Goal: Transaction & Acquisition: Purchase product/service

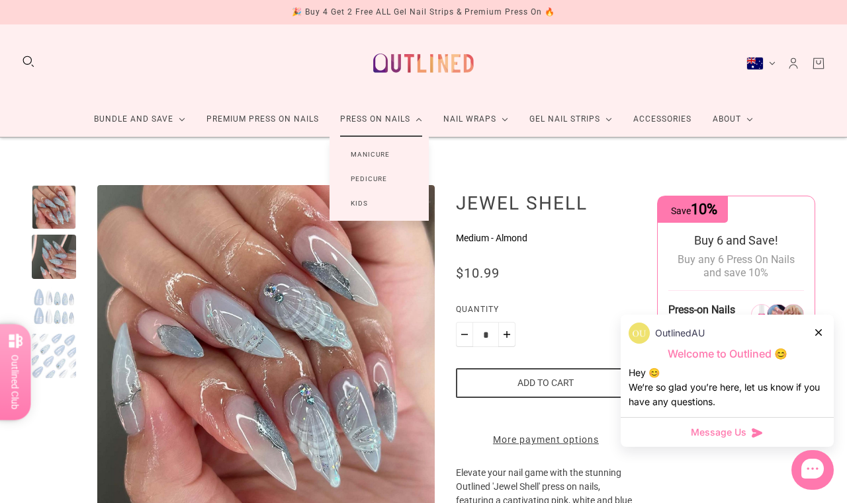
click at [374, 130] on link "Press On Nails" at bounding box center [380, 119] width 103 height 35
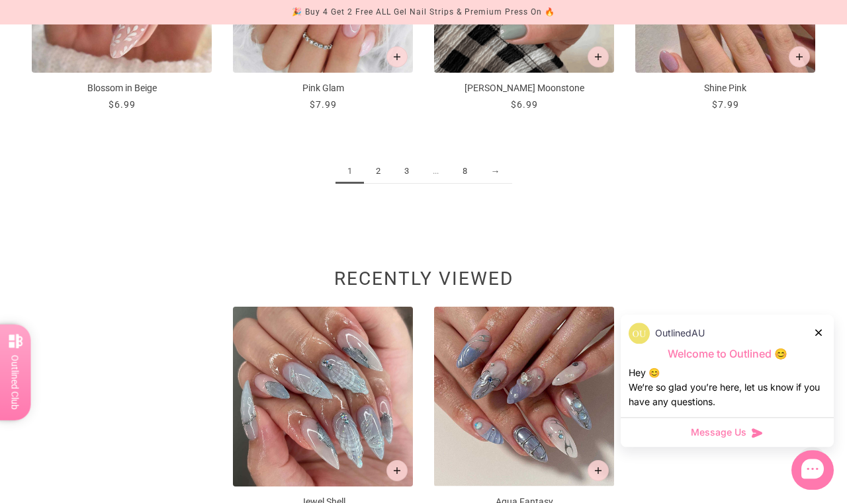
scroll to position [1577, 0]
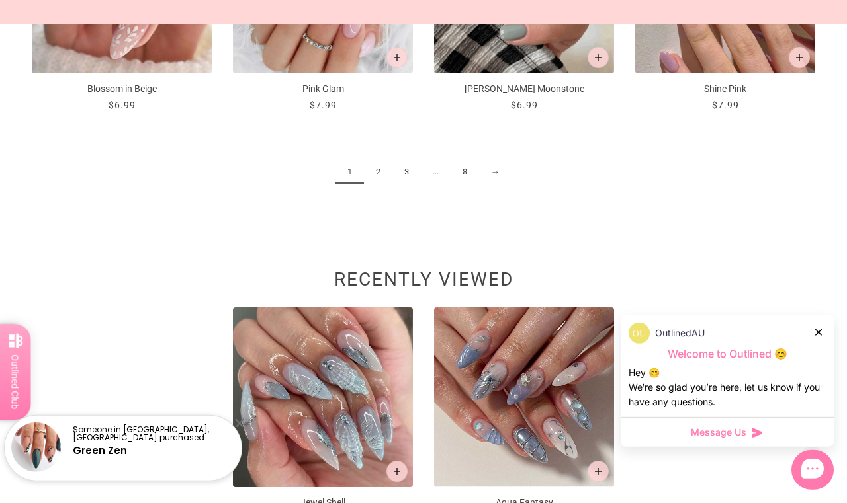
click at [367, 163] on link "2" at bounding box center [378, 172] width 28 height 24
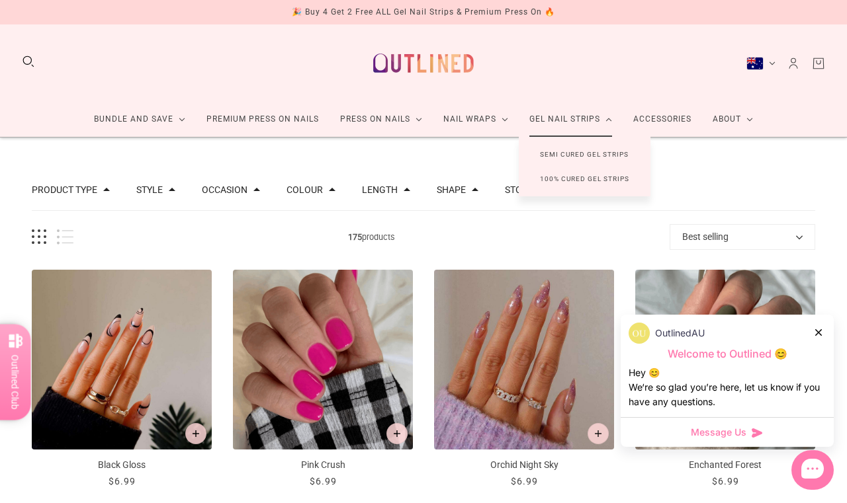
click at [466, 194] on button "Shape" at bounding box center [451, 189] width 29 height 9
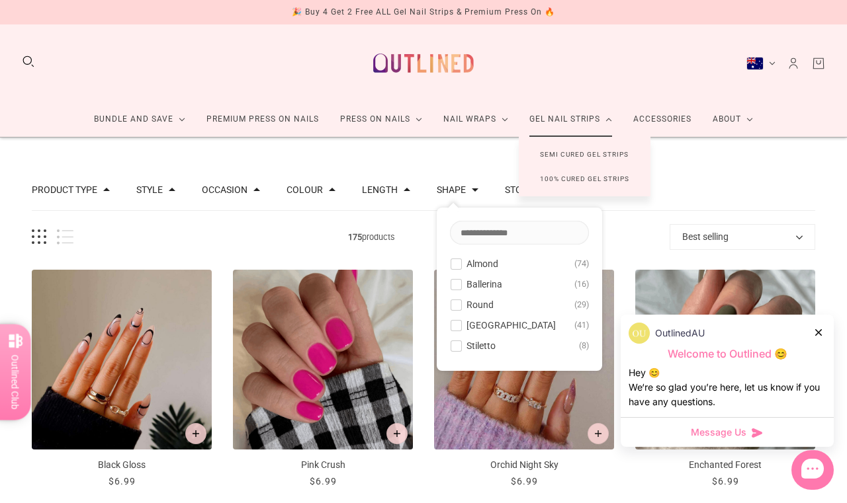
click at [472, 270] on button "Almond 74" at bounding box center [519, 264] width 139 height 16
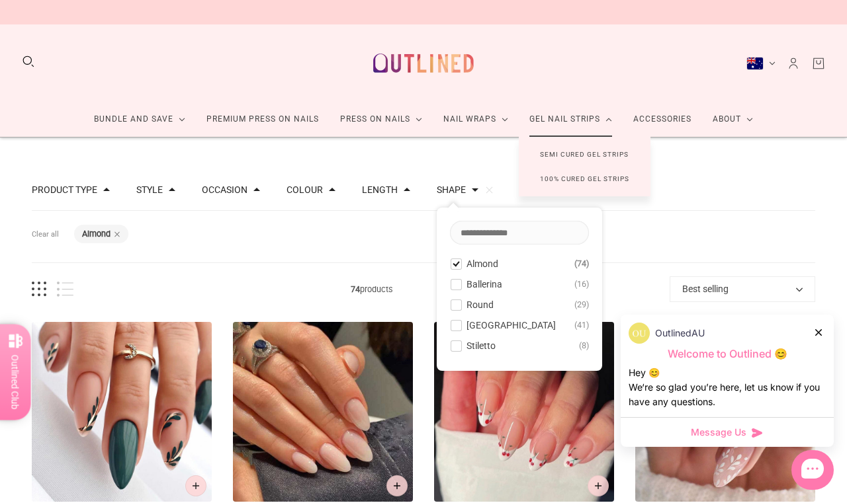
click at [383, 230] on div "Filters Clear all Shape: Almond" at bounding box center [423, 237] width 783 height 52
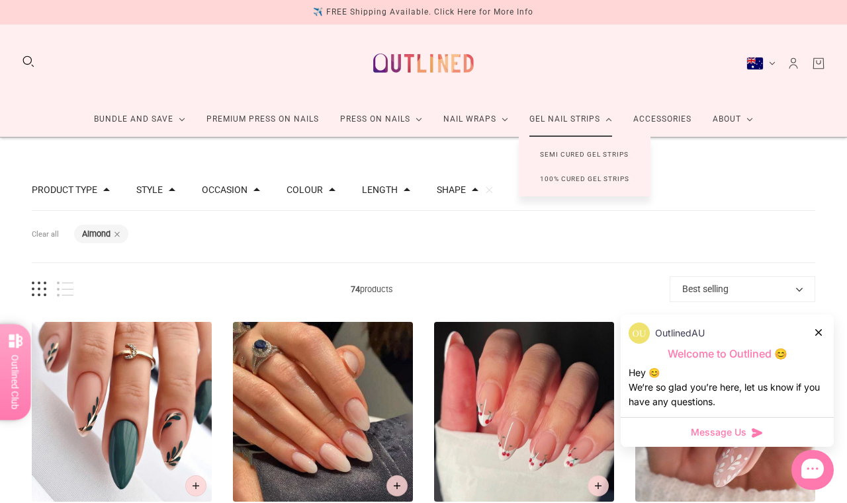
click at [398, 194] on button "Length" at bounding box center [380, 189] width 36 height 9
click at [386, 297] on div at bounding box center [381, 294] width 10 height 10
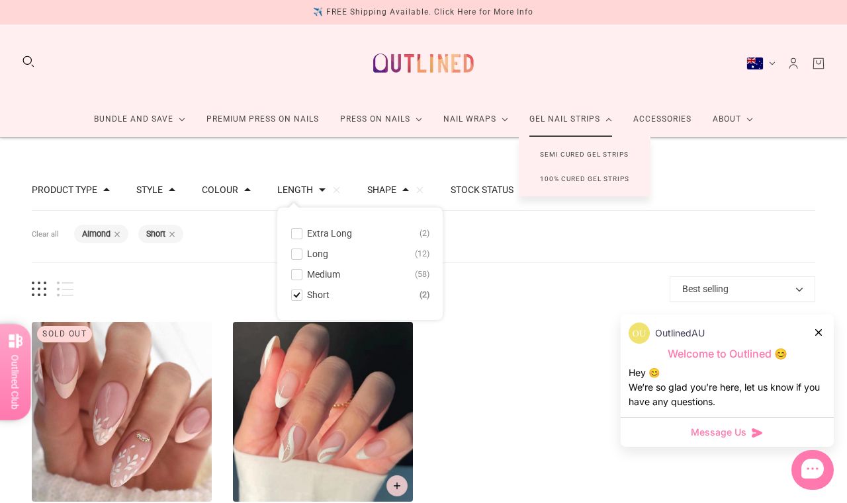
click at [358, 277] on button "Medium 58" at bounding box center [359, 275] width 139 height 16
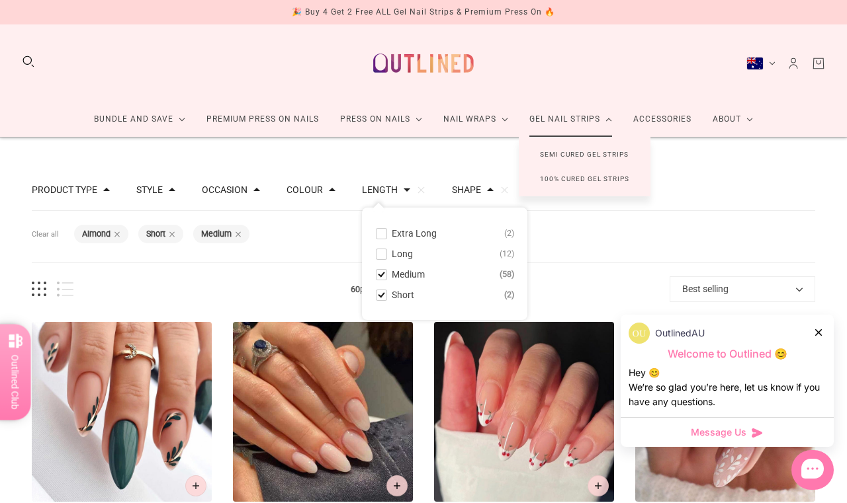
click at [340, 247] on div "Filters Clear all Shape: Almond Length: Short Length: Medium" at bounding box center [423, 237] width 783 height 52
click at [323, 193] on button "Colour" at bounding box center [304, 189] width 36 height 9
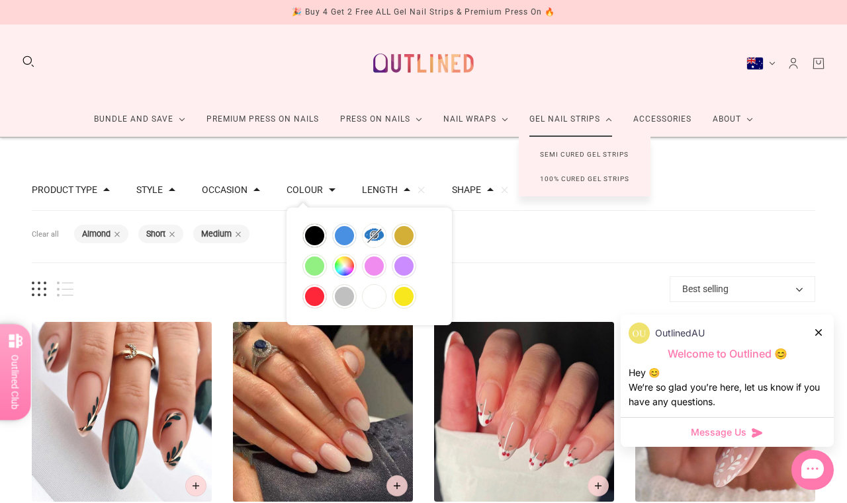
click at [335, 185] on div "Colour" at bounding box center [310, 189] width 49 height 9
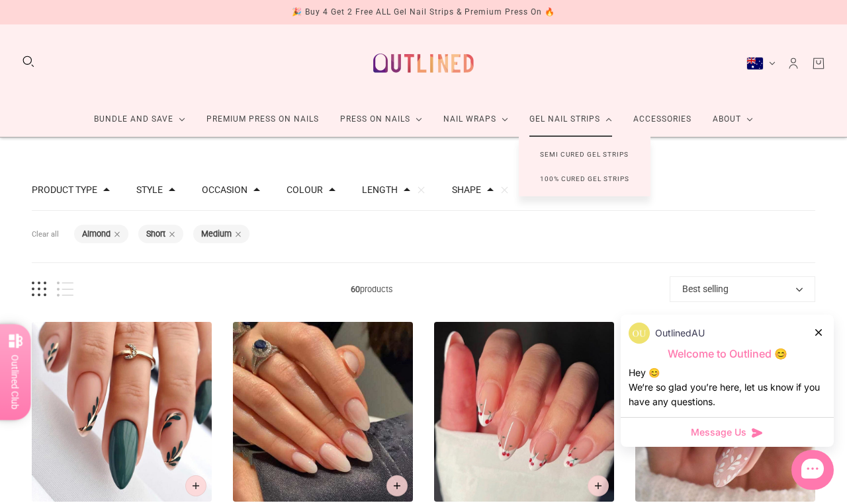
click at [247, 194] on button "Occasion" at bounding box center [225, 189] width 46 height 9
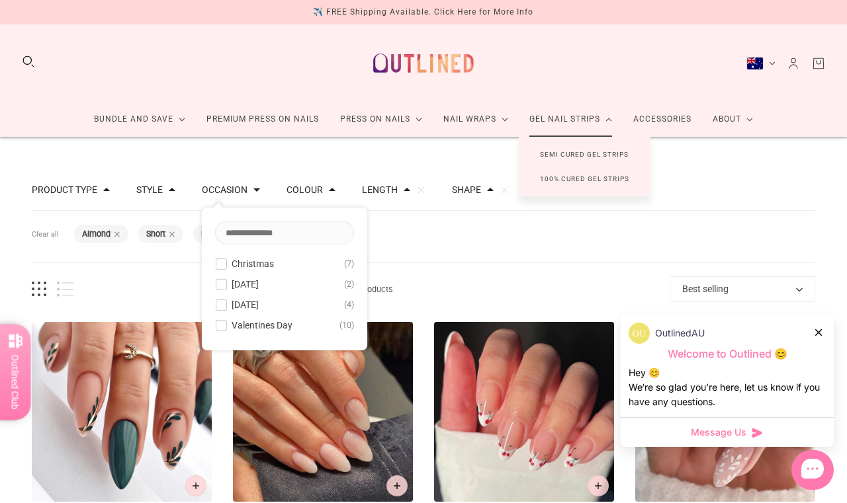
click at [260, 177] on div "Occasion Christmas 7 Easter 2 Halloween 4 Valentines Day 10" at bounding box center [231, 183] width 58 height 27
click at [260, 190] on span at bounding box center [256, 190] width 7 height 7
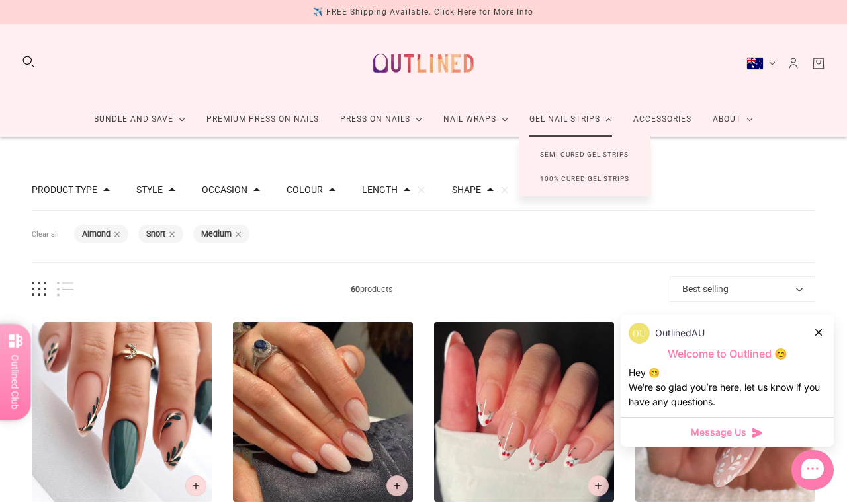
click at [163, 194] on button "Style" at bounding box center [149, 189] width 26 height 9
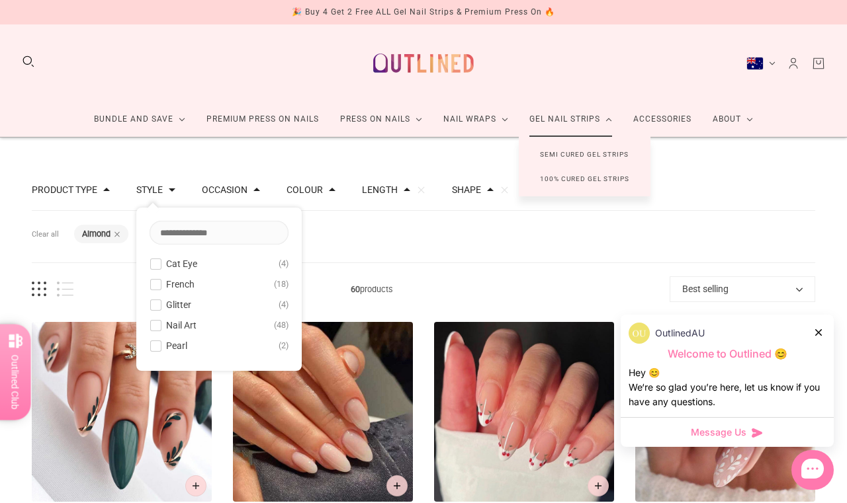
click at [175, 192] on span at bounding box center [172, 190] width 7 height 7
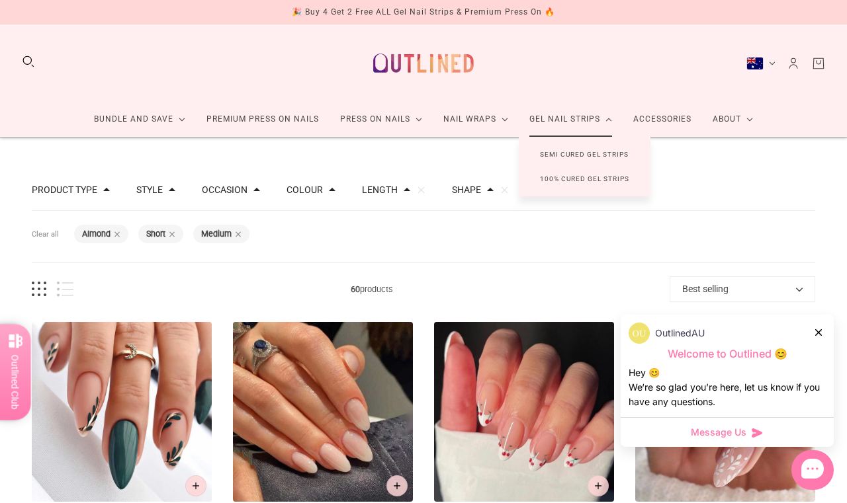
click at [89, 189] on button "Product Type" at bounding box center [64, 189] width 65 height 9
click at [53, 262] on span at bounding box center [51, 264] width 10 height 10
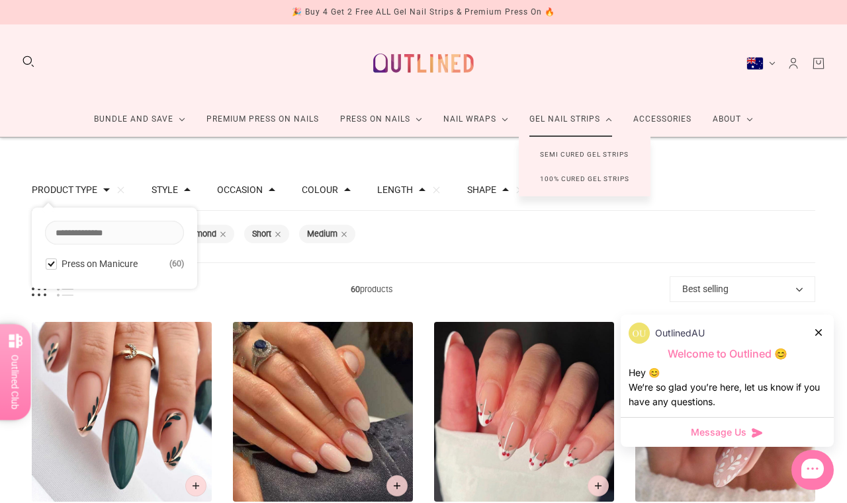
click at [97, 188] on button "Product Type" at bounding box center [64, 189] width 65 height 9
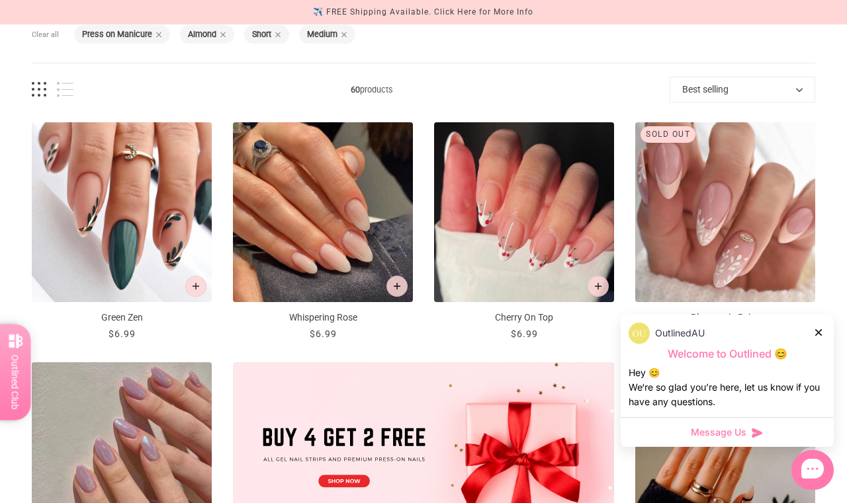
scroll to position [202, 0]
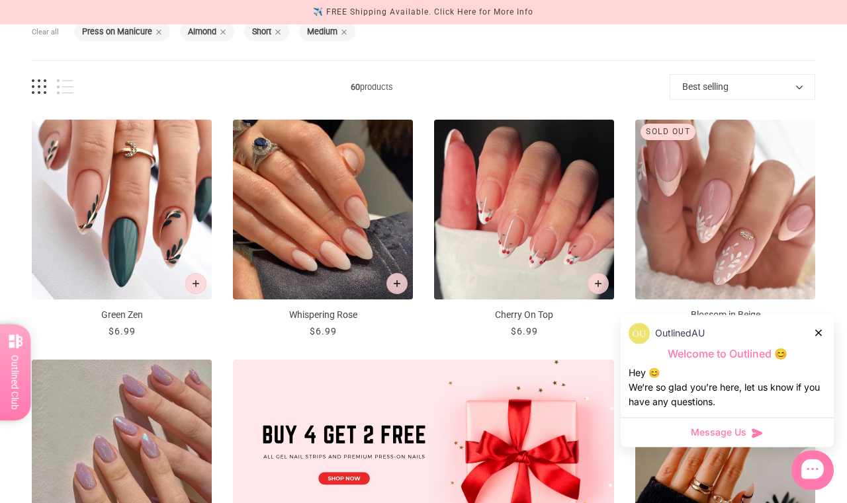
click at [698, 286] on img "Blossom in Beige" at bounding box center [725, 210] width 180 height 180
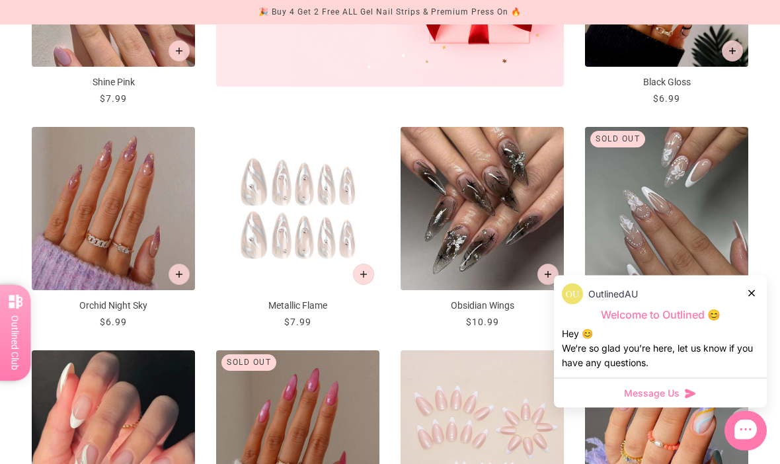
scroll to position [671, 0]
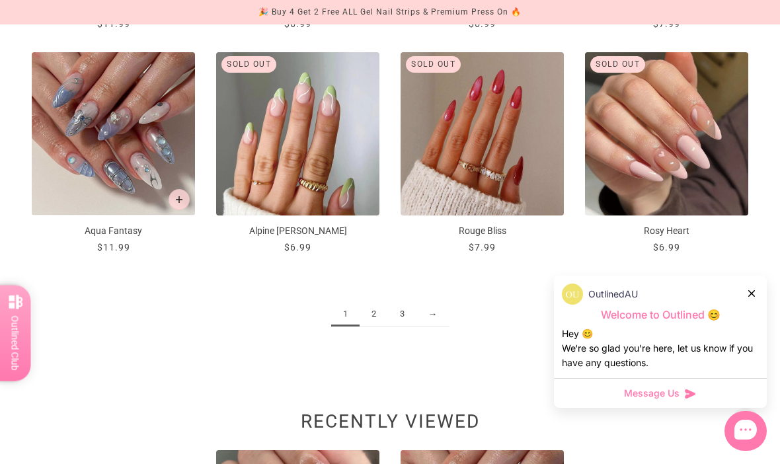
click at [372, 317] on link "2" at bounding box center [374, 314] width 28 height 24
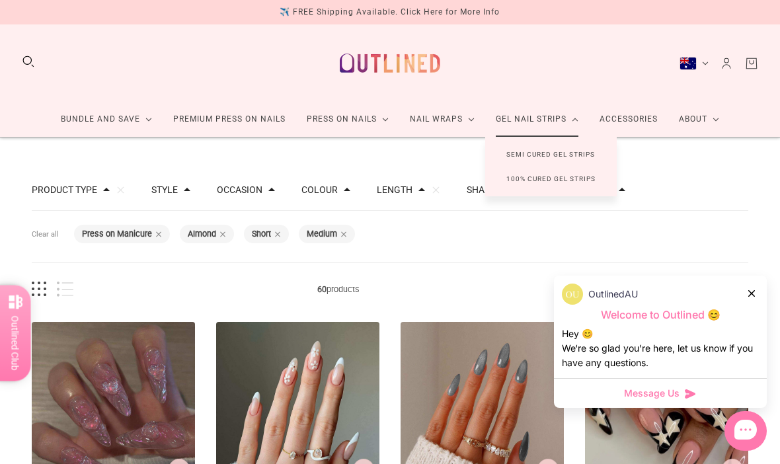
click at [241, 194] on button "Occasion" at bounding box center [240, 189] width 46 height 9
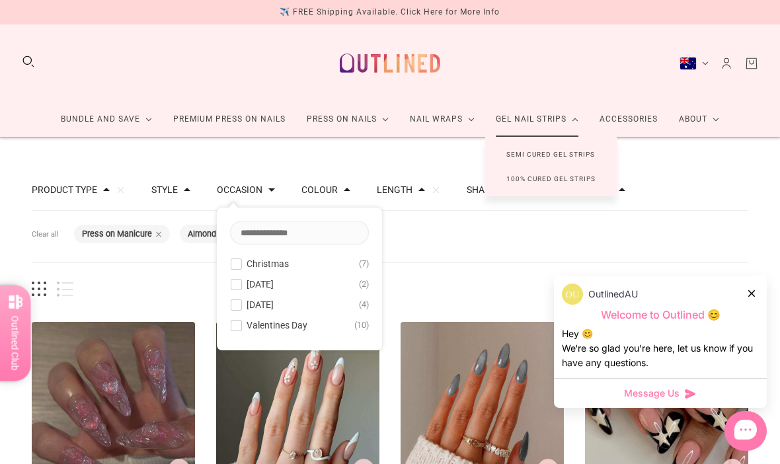
click at [326, 185] on button "Colour" at bounding box center [320, 189] width 36 height 9
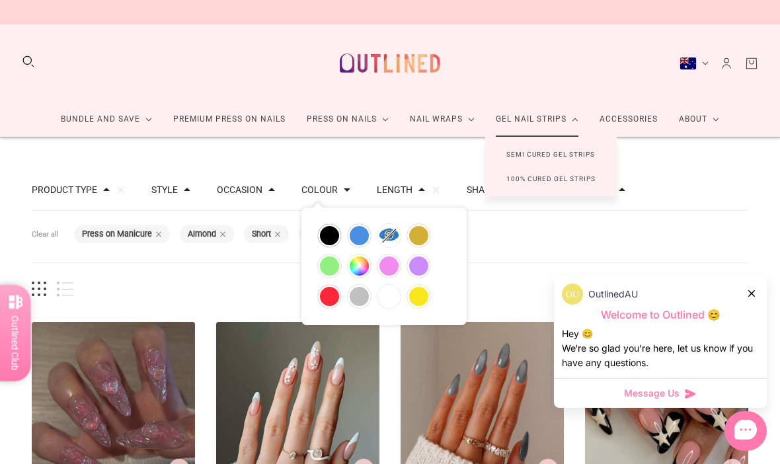
click at [413, 191] on button "Length" at bounding box center [395, 189] width 36 height 9
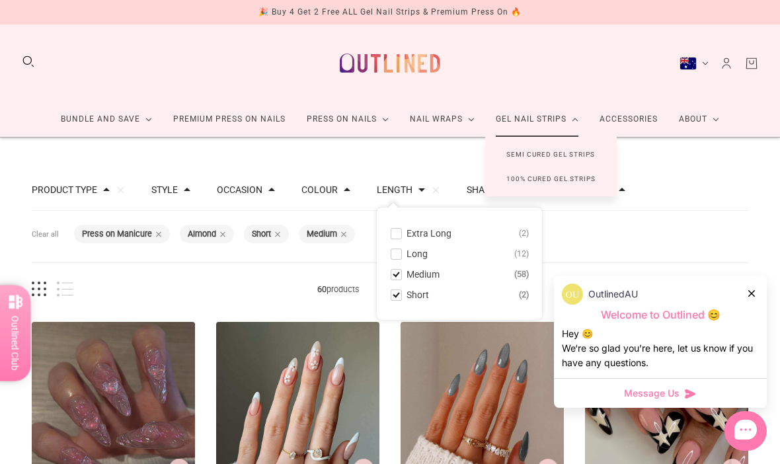
click at [401, 269] on div at bounding box center [396, 274] width 10 height 10
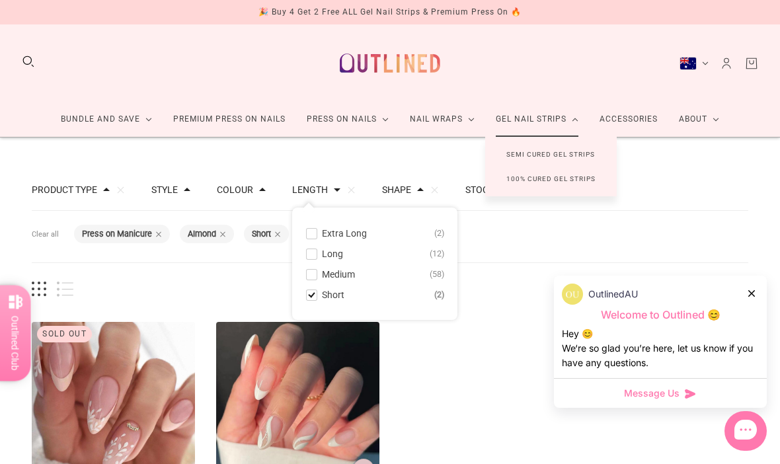
click at [672, 228] on div "Filters Clear all Product Type: Press on Manicure Shape: Almond Length: Short" at bounding box center [390, 237] width 717 height 52
click at [733, 2] on announcement-bar "🎉 Buy 4 Get 2 Free ALL Gel Nail Strips & Premium Press On 🔥 ✈️ FREE Shipping Av…" at bounding box center [390, 12] width 780 height 24
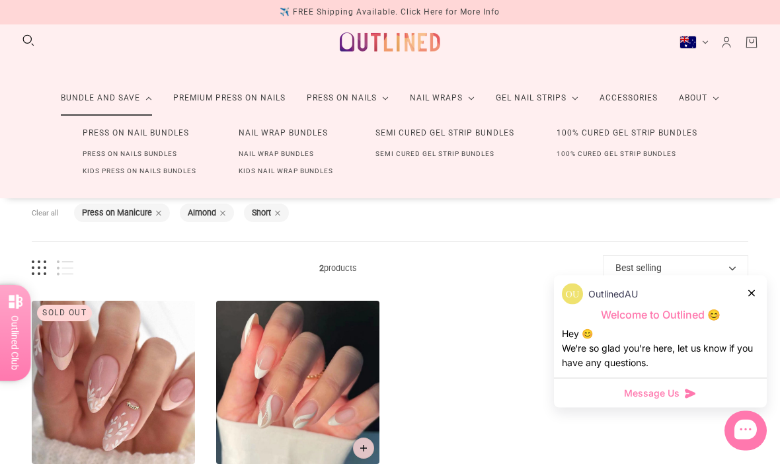
scroll to position [21, 0]
click at [174, 106] on link "Premium Press On Nails" at bounding box center [230, 98] width 134 height 35
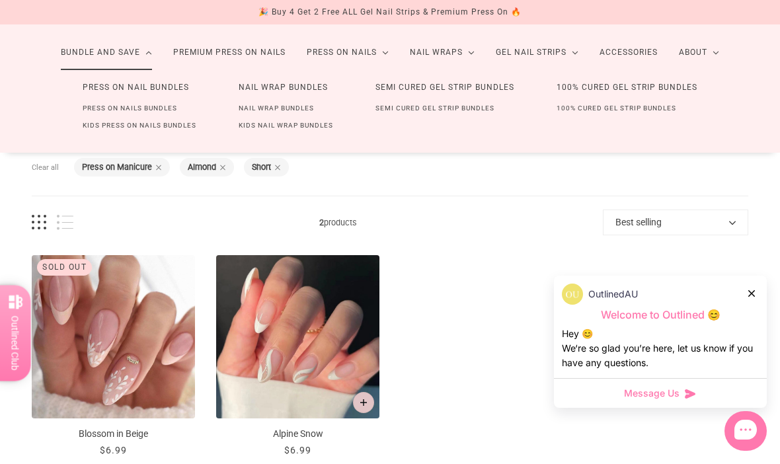
scroll to position [0, 0]
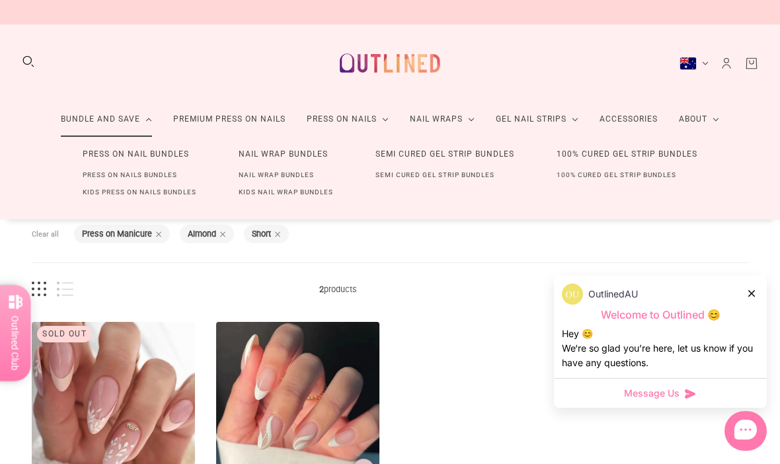
click at [693, 52] on div "Bundle and Save Press On Nail Bundles Press On Nails Bundles Kids Press On Nail…" at bounding box center [390, 80] width 780 height 113
click at [694, 66] on div "Australia (AUD $)" at bounding box center [688, 63] width 17 height 13
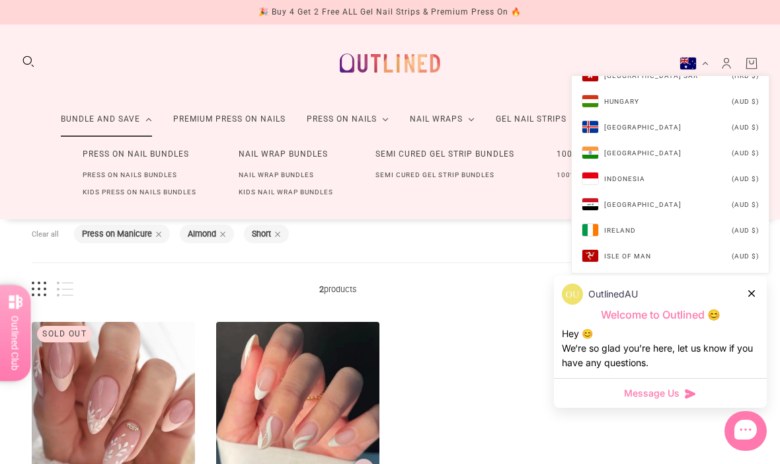
scroll to position [2472, 0]
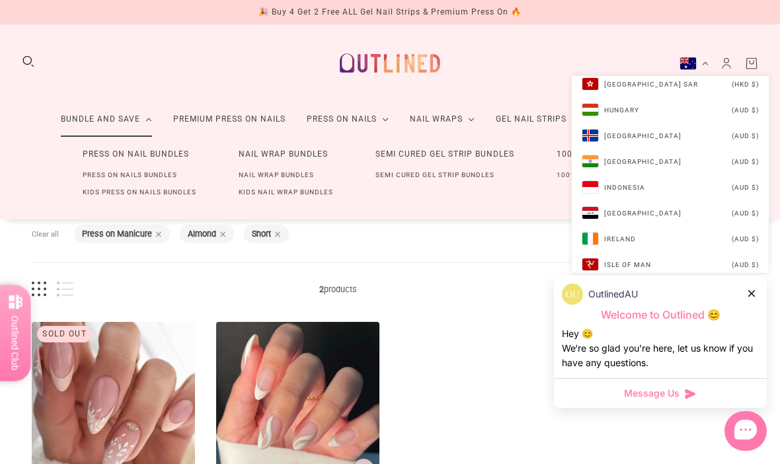
click at [595, 97] on li "Hong Kong SAR (HKD $)" at bounding box center [670, 84] width 197 height 26
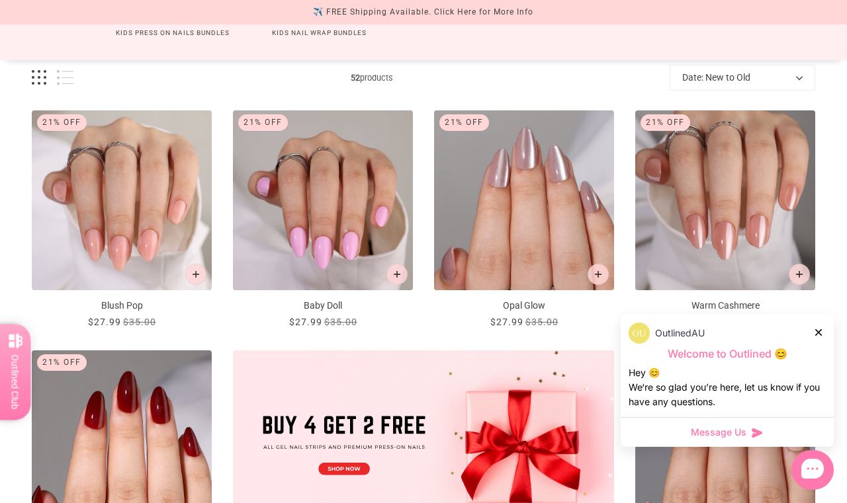
scroll to position [50, 0]
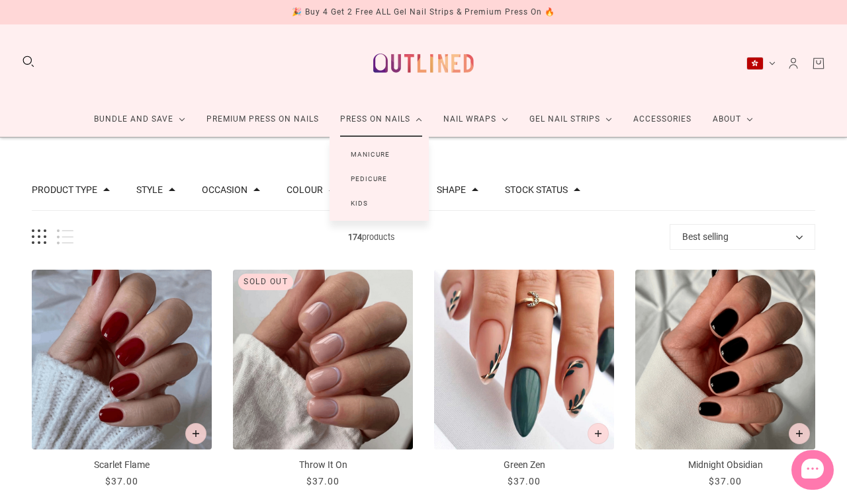
scroll to position [7, 0]
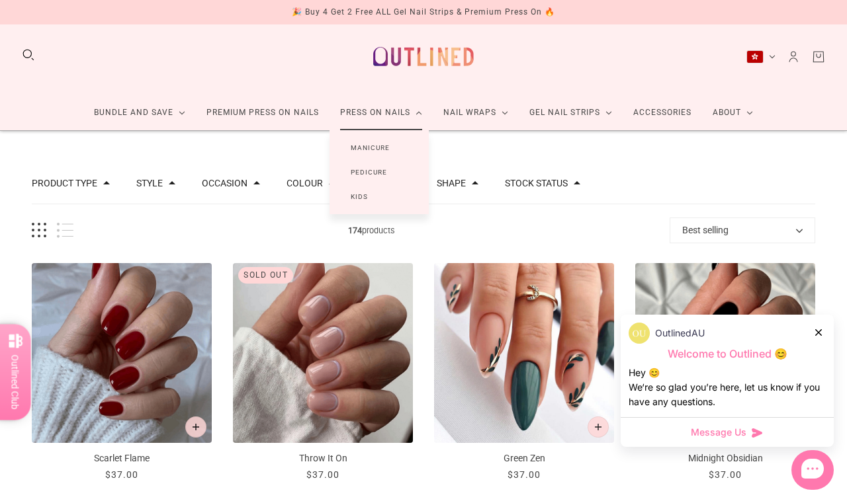
click at [343, 153] on link "Manicure" at bounding box center [369, 148] width 81 height 24
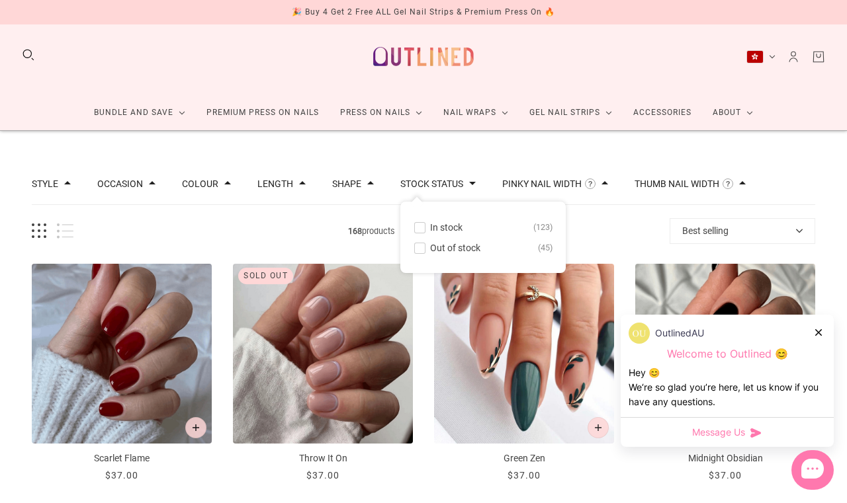
scroll to position [7, 0]
click at [357, 179] on button "Shape" at bounding box center [346, 183] width 29 height 9
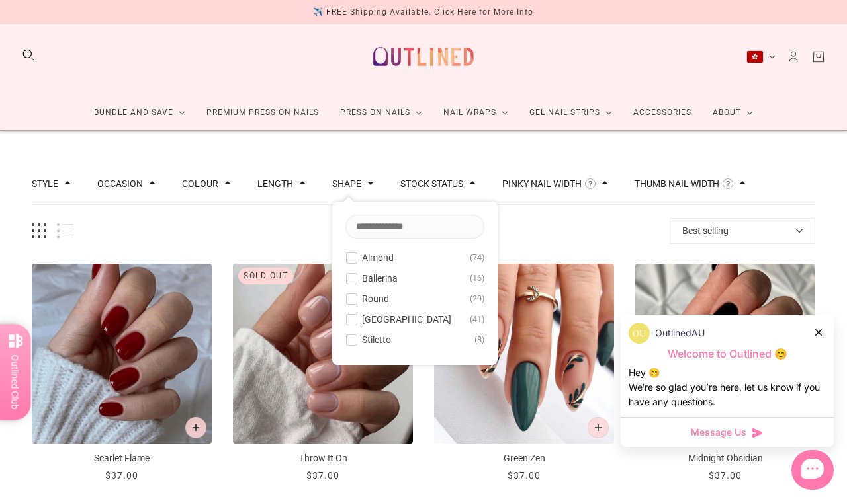
click at [357, 253] on span at bounding box center [352, 258] width 10 height 10
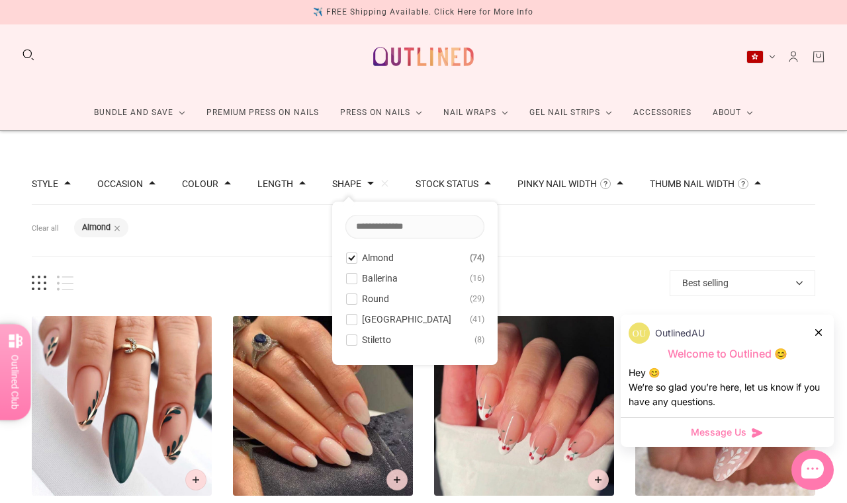
click at [357, 256] on span at bounding box center [352, 258] width 10 height 10
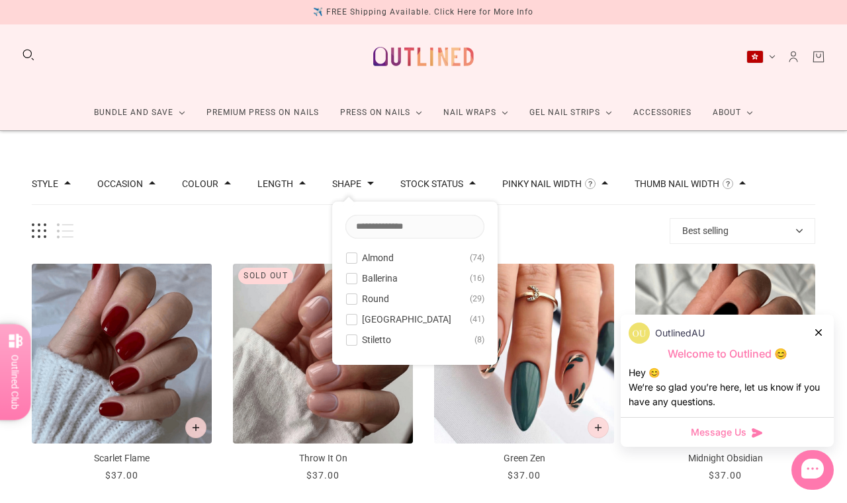
click at [368, 280] on button "Ballerina 16" at bounding box center [414, 279] width 139 height 16
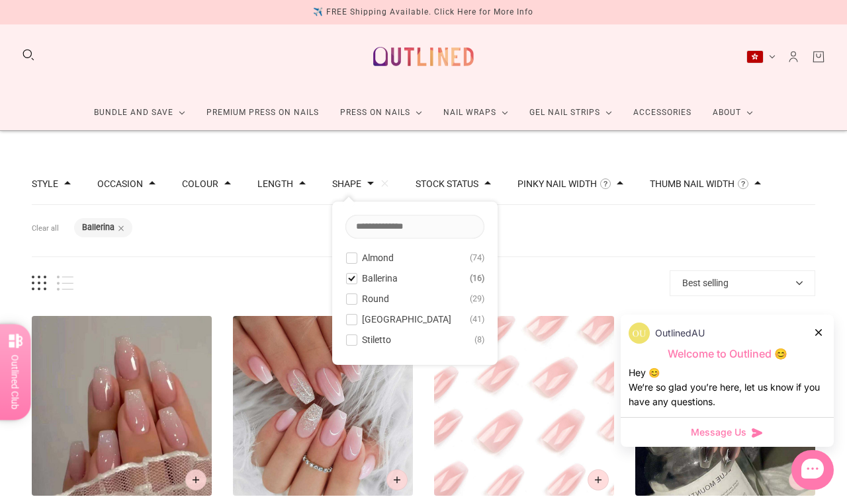
click at [357, 276] on span at bounding box center [352, 279] width 10 height 10
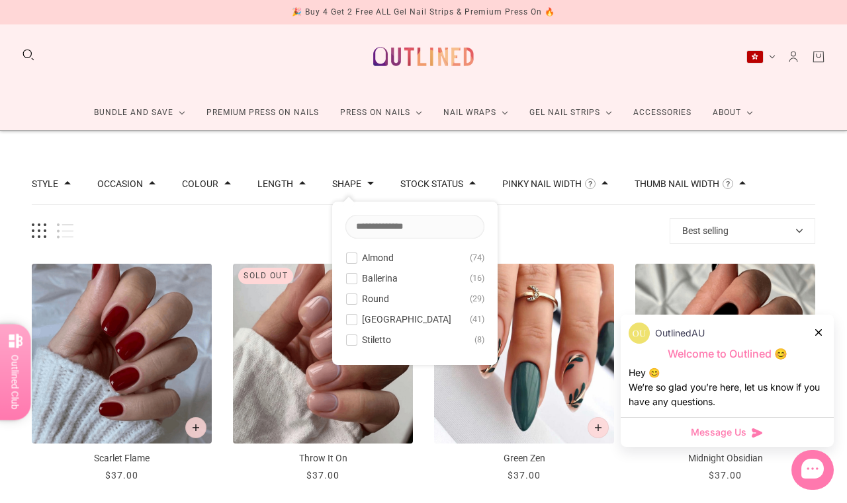
click at [371, 345] on button "Stiletto 8" at bounding box center [414, 340] width 139 height 16
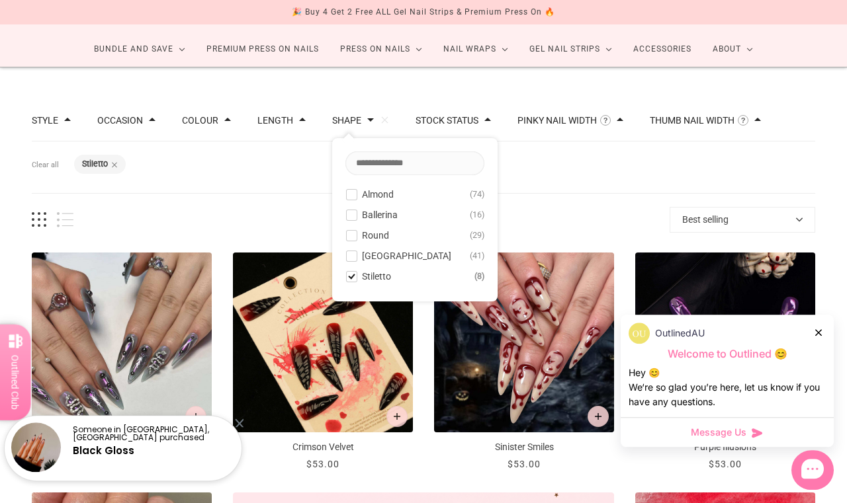
scroll to position [69, 0]
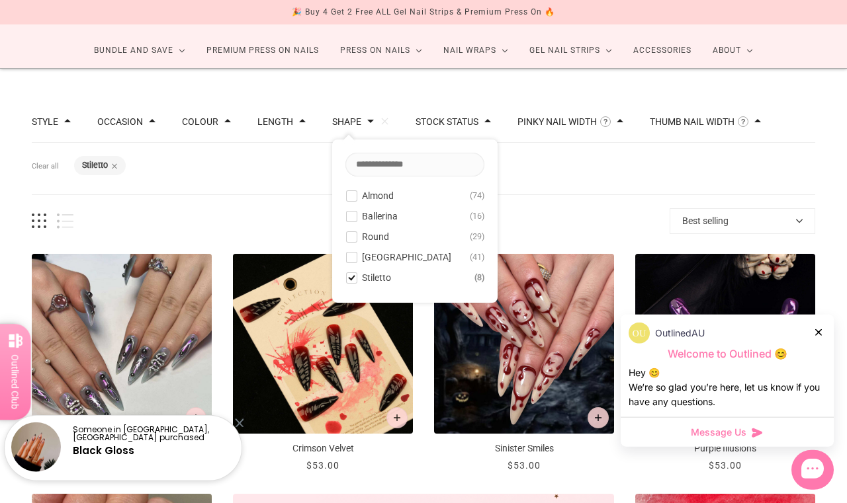
click at [364, 283] on button "Stiletto 8" at bounding box center [414, 278] width 139 height 16
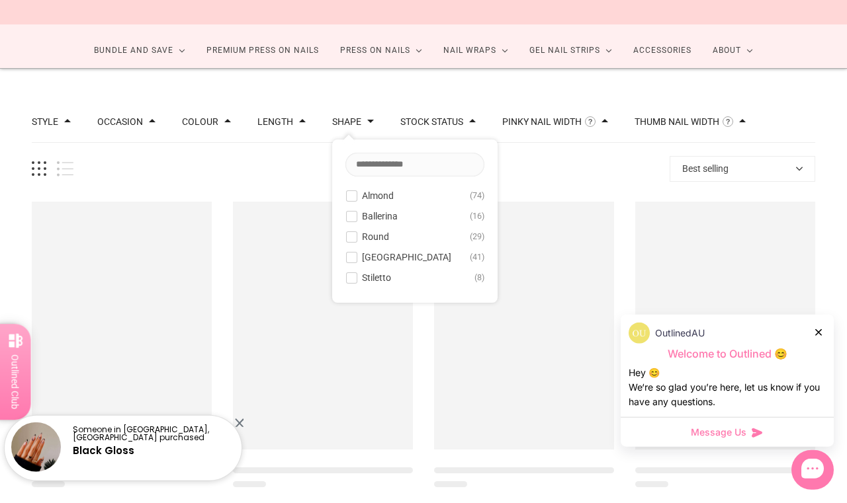
click at [357, 191] on span at bounding box center [352, 196] width 10 height 10
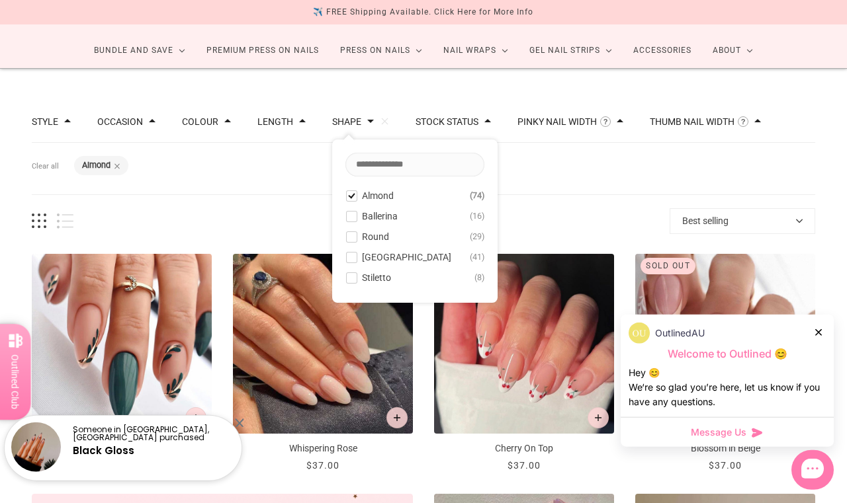
click at [279, 124] on button "Length" at bounding box center [275, 121] width 36 height 9
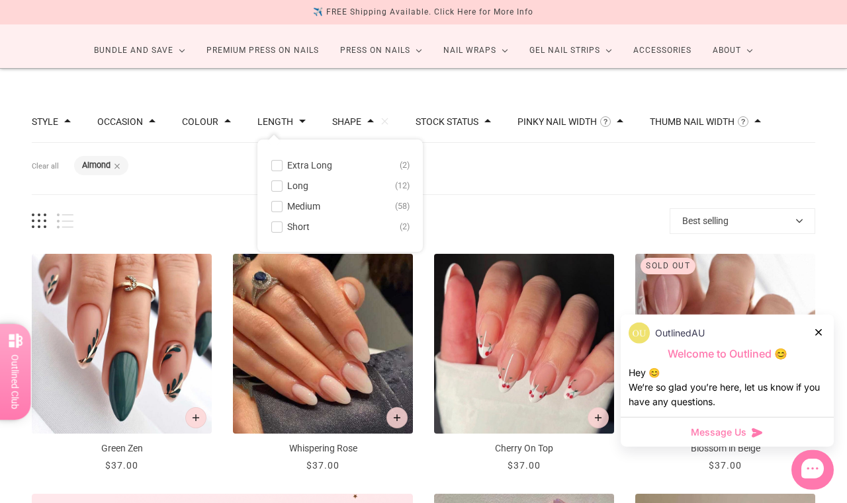
click at [163, 228] on span "74 products" at bounding box center [371, 221] width 596 height 14
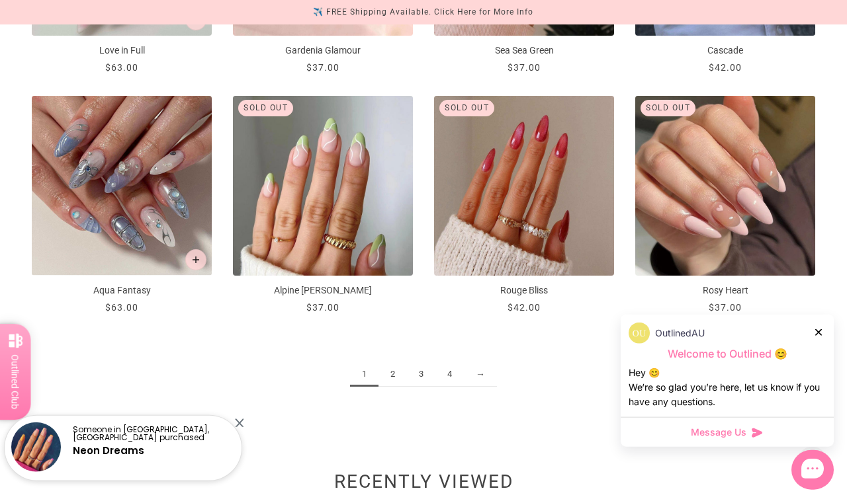
scroll to position [1427, 0]
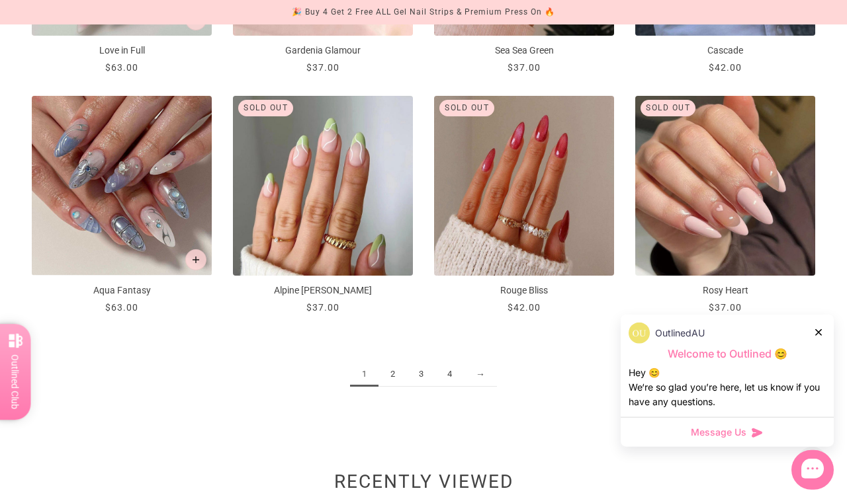
click at [383, 387] on link "2" at bounding box center [392, 374] width 28 height 24
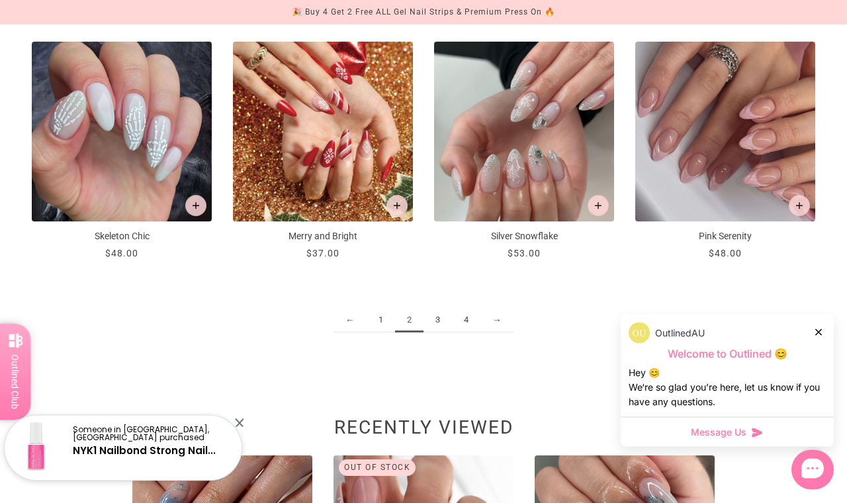
scroll to position [1482, 0]
click at [434, 333] on link "3" at bounding box center [437, 320] width 28 height 24
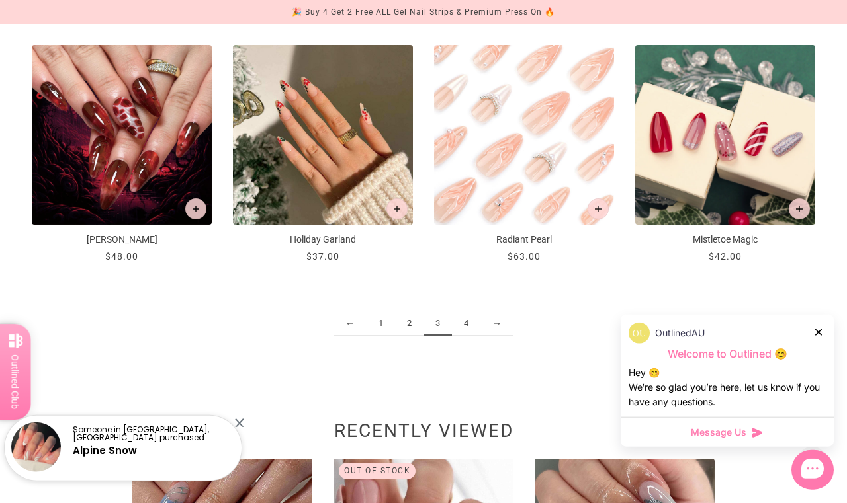
scroll to position [1478, 0]
click at [470, 336] on link "4" at bounding box center [466, 324] width 28 height 24
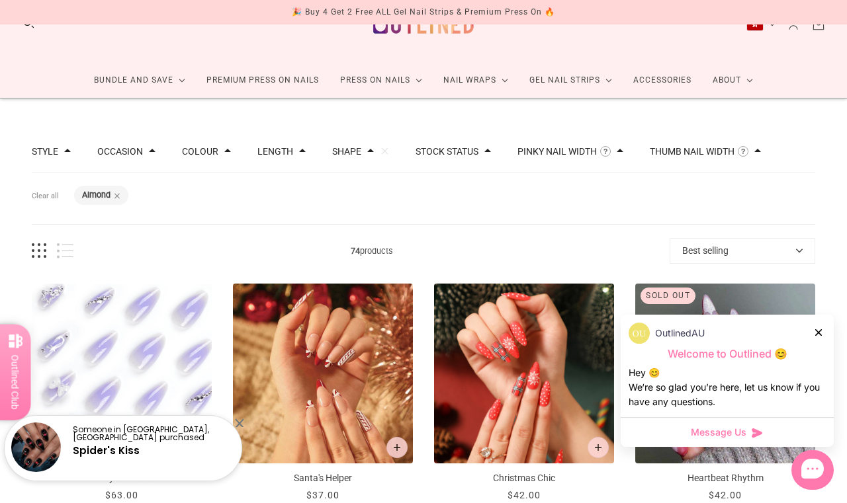
scroll to position [33, 0]
